Goal: Transaction & Acquisition: Download file/media

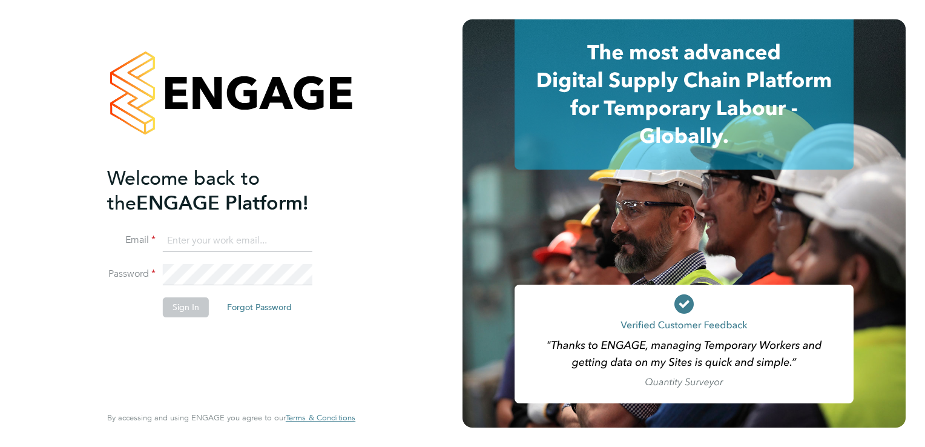
type input "ntaylor@spheresolutions.co.uk"
click at [187, 307] on button "Sign In" at bounding box center [186, 306] width 46 height 19
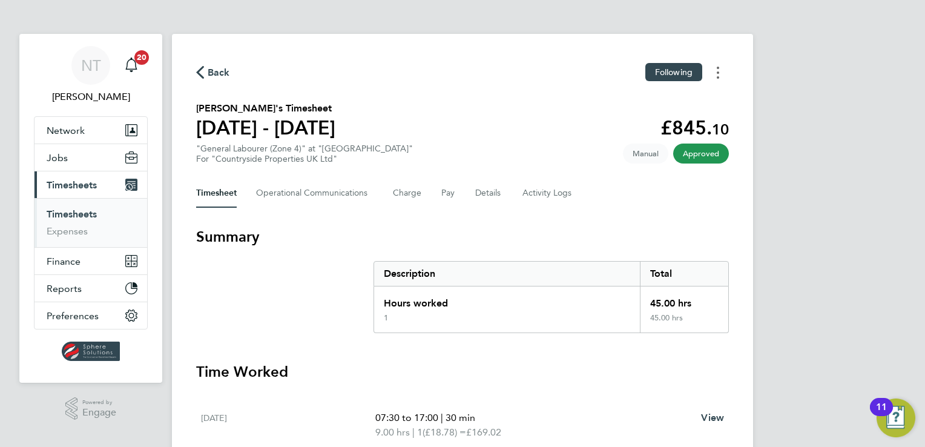
click at [717, 67] on svg-icon "Timesheets Menu" at bounding box center [718, 72] width 2 height 10
click at [703, 99] on link "Download timesheet" at bounding box center [655, 99] width 145 height 24
click at [717, 68] on circle "Timesheets Menu" at bounding box center [718, 68] width 2 height 2
click at [688, 98] on link "Download timesheet" at bounding box center [655, 99] width 145 height 24
